Goal: Information Seeking & Learning: Learn about a topic

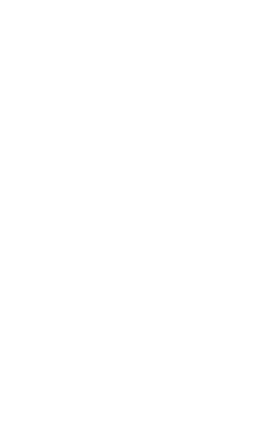
scroll to position [83, 0]
click at [149, 360] on div "Race Time: 4.54 • 0.00 • 16.86" at bounding box center [136, 362] width 268 height 5
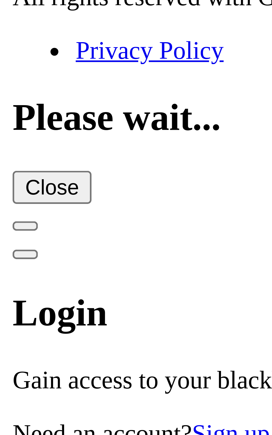
scroll to position [1836, 0]
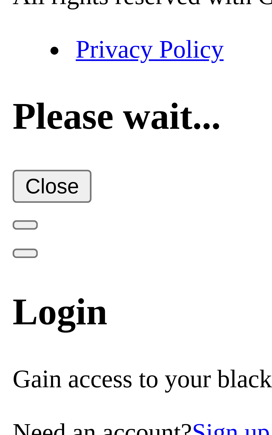
click at [24, 6] on link "Fields & Form" at bounding box center [37, 4] width 26 height 5
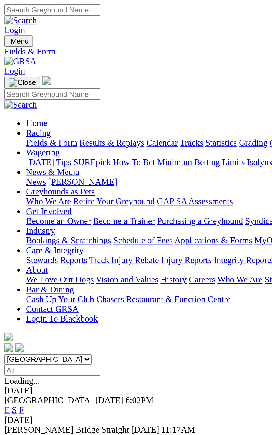
click at [81, 257] on p "Looking for a different field for an upcoming race?" at bounding box center [136, 259] width 268 height 5
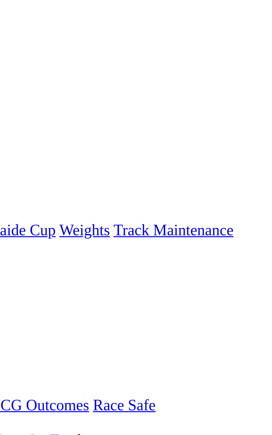
click at [12, 207] on link "F" at bounding box center [11, 209] width 2 height 5
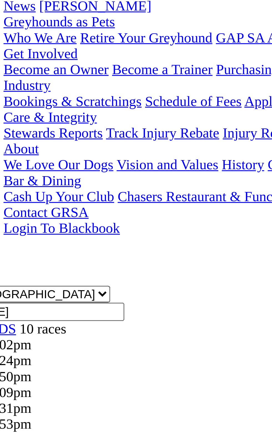
click at [124, 367] on td "-" at bounding box center [130, 370] width 12 height 6
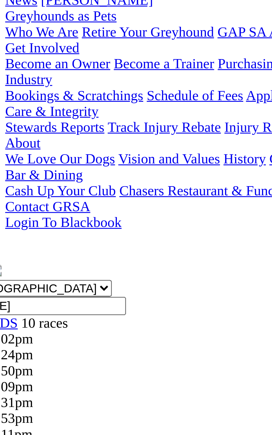
click at [10, 337] on img at bounding box center [6, 339] width 7 height 5
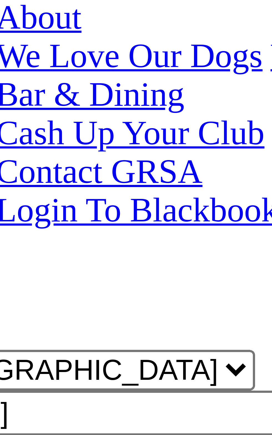
click at [43, 361] on b "Silent Comedy" at bounding box center [56, 363] width 49 height 5
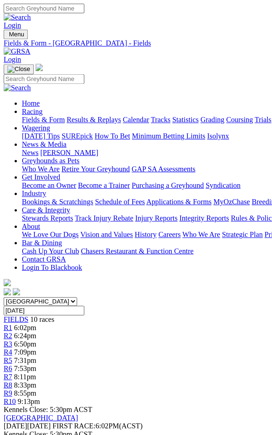
click at [137, 336] on td "21.40" at bounding box center [145, 339] width 17 height 6
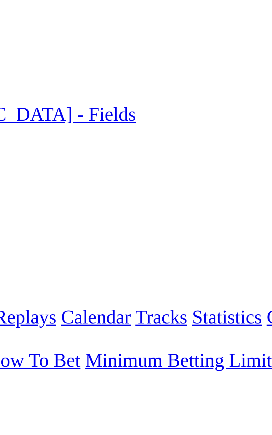
click at [95, 252] on div "[GEOGRAPHIC_DATA] [DATE] FIRST RACE: 6:02PM(ACST) Kennels Close: 5:30pm ACST Do…" at bounding box center [136, 268] width 268 height 32
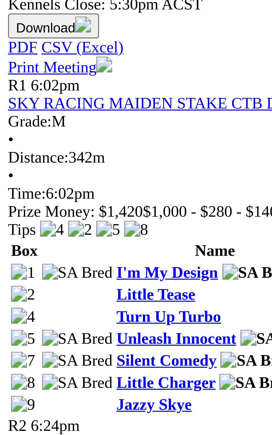
scroll to position [67, 0]
